Goal: Transaction & Acquisition: Purchase product/service

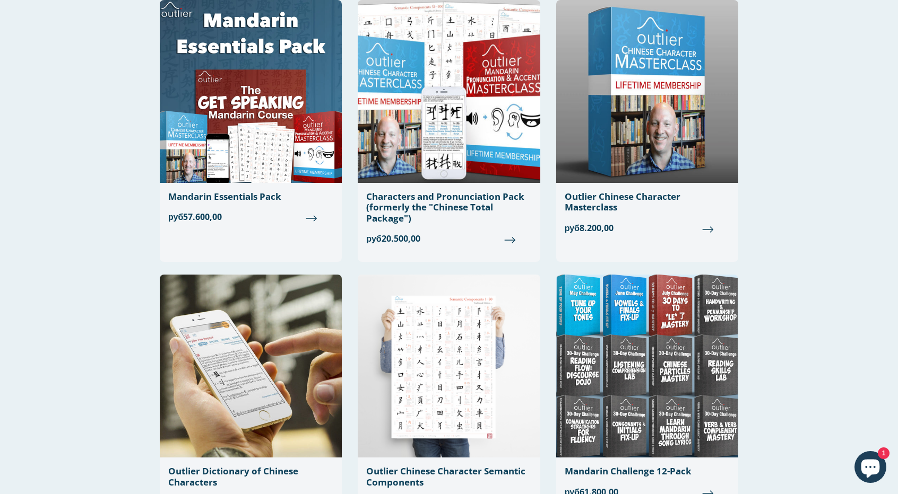
scroll to position [99, 0]
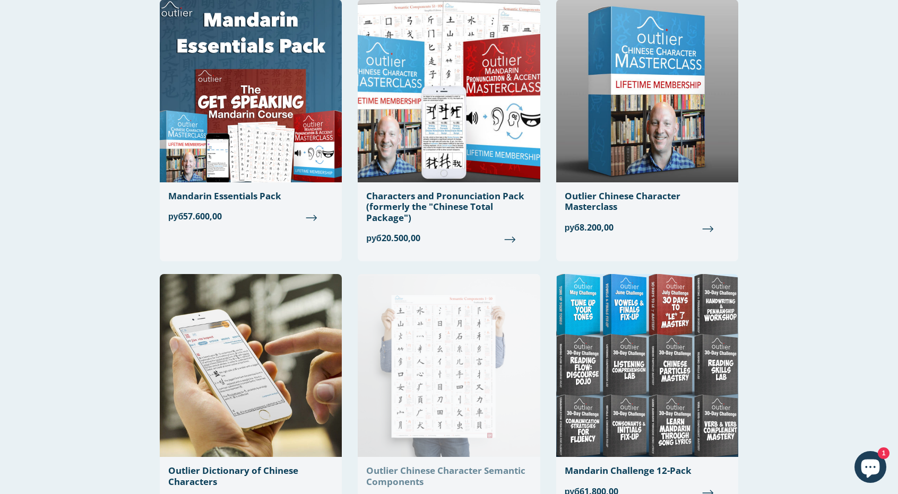
click at [422, 358] on img at bounding box center [449, 365] width 182 height 183
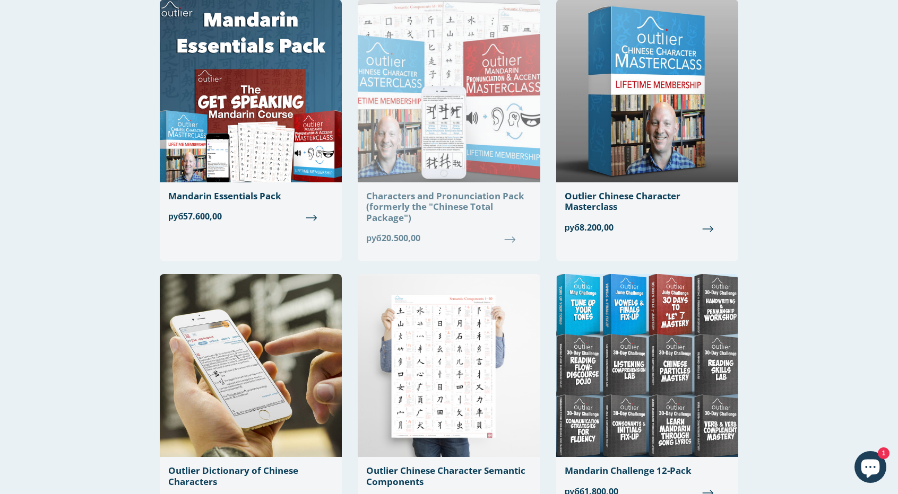
scroll to position [0, 0]
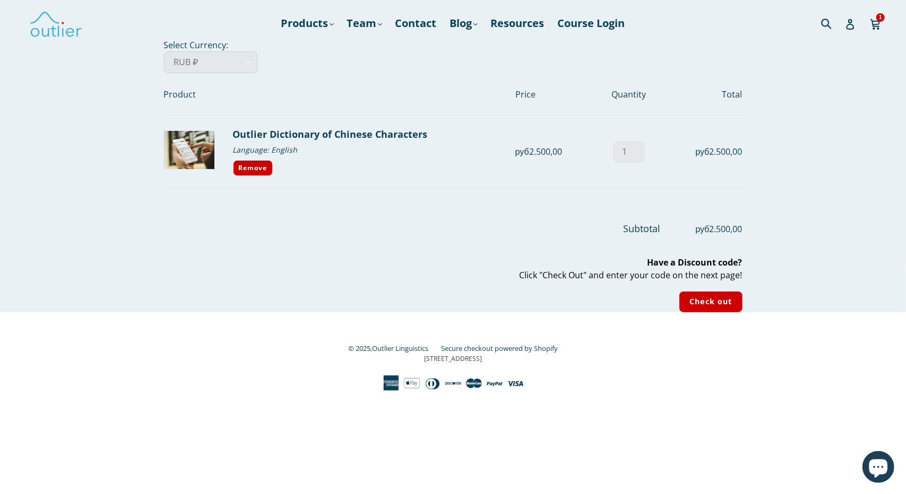
click at [214, 69] on select "AED د.إ AFN ؋ ALL L AMD դր. ANG ƒ AUD $ AWG ƒ AZN ₼ BAM КМ BBD $ BDT ৳ BGN лв. …" at bounding box center [210, 62] width 93 height 22
select select "DOP"
click at [164, 51] on select "AED د.إ AFN ؋ ALL L AMD դր. ANG ƒ AUD $ AWG ƒ AZN ₼ BAM КМ BBD $ BDT ৳ BGN лв. …" at bounding box center [210, 62] width 93 height 22
click at [200, 48] on div "Your cart Select Currency: AED د.إ AFN ؋ ALL L AMD դր. ANG ƒ AUD $ AWG ƒ AZN ₼ …" at bounding box center [453, 176] width 637 height 274
click at [197, 60] on select "AED د.إ AFN ؋ ALL L AMD դր. ANG ƒ AUD $ AWG ƒ AZN ₼ BAM КМ BBD $ BDT ৳ BGN лв. …" at bounding box center [210, 62] width 93 height 22
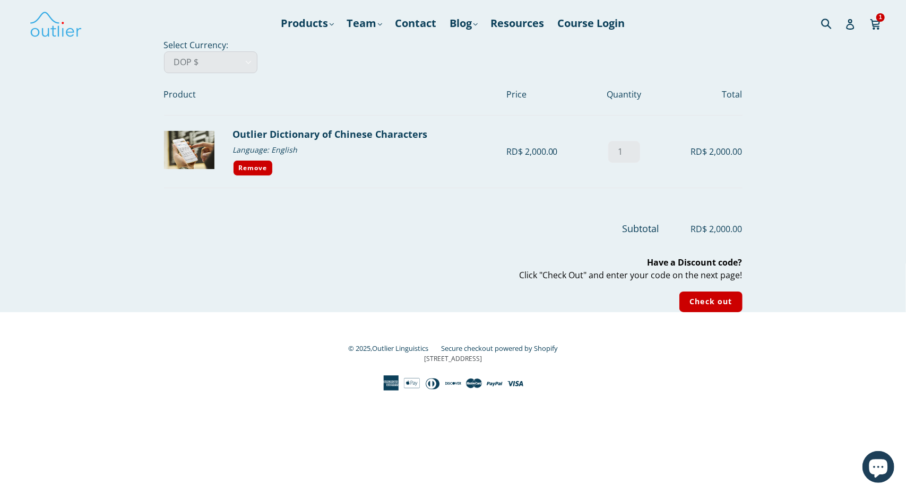
select select "USD"
click at [164, 51] on select "AED د.إ AFN ؋ ALL L AMD դր. ANG ƒ AUD $ AWG ƒ AZN ₼ BAM КМ BBD $ BDT ৳ BGN лв. …" at bounding box center [210, 62] width 93 height 22
click at [202, 65] on select "AED د.إ AFN ؋ ALL L AMD դր. ANG ƒ AUD $ AWG ƒ AZN ₼ BAM КМ BBD $ BDT ৳ BGN лв. …" at bounding box center [210, 62] width 93 height 22
select select "EUR"
click at [164, 51] on select "AED د.إ AFN ؋ ALL L AMD դր. ANG ƒ AUD $ AWG ƒ AZN ₼ BAM КМ BBD $ BDT ৳ BGN лв. …" at bounding box center [210, 62] width 93 height 22
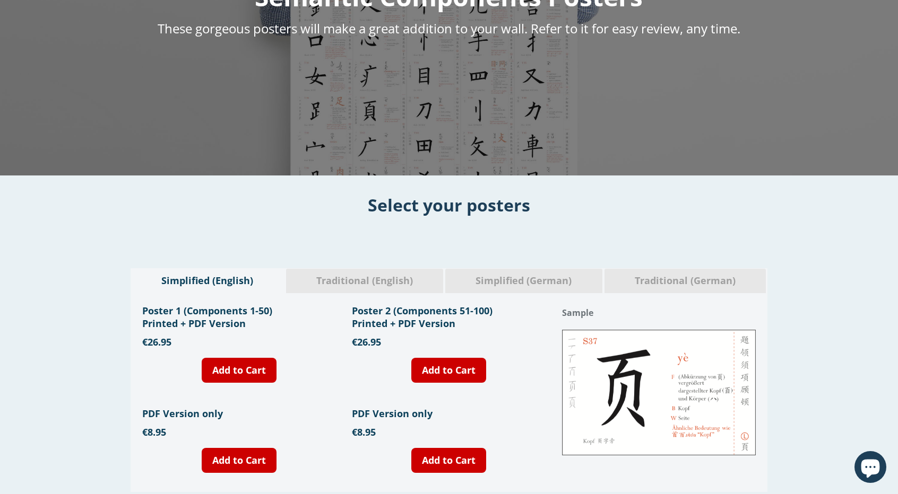
scroll to position [195, 0]
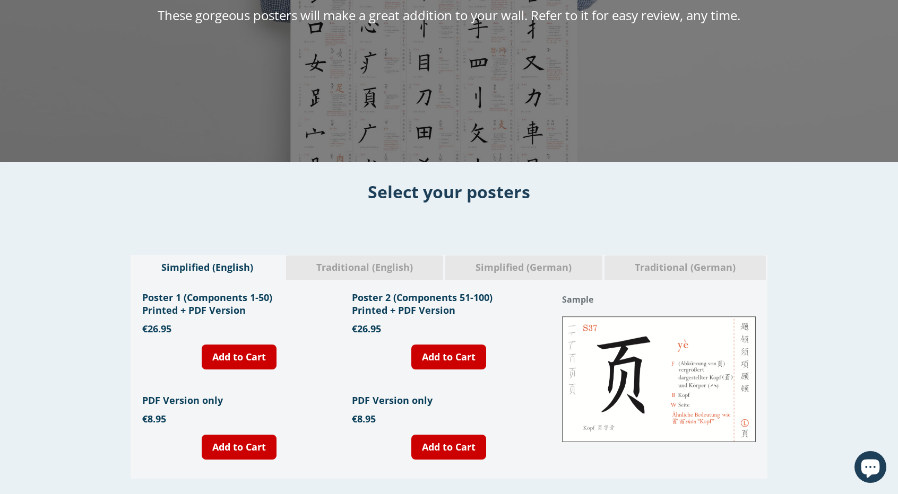
click at [378, 272] on span "Traditional (English)" at bounding box center [365, 268] width 142 height 14
